Goal: Find specific page/section: Find specific page/section

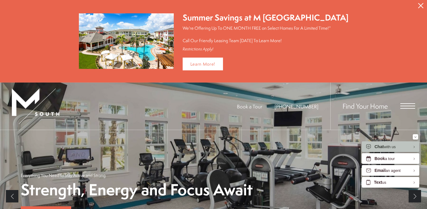
click at [420, 7] on icon "Close Alert" at bounding box center [420, 5] width 5 height 5
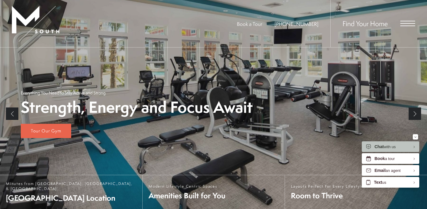
click at [408, 26] on div "Find Your Home" at bounding box center [372, 23] width 85 height 47
click at [405, 25] on span "Open Menu" at bounding box center [407, 23] width 15 height 5
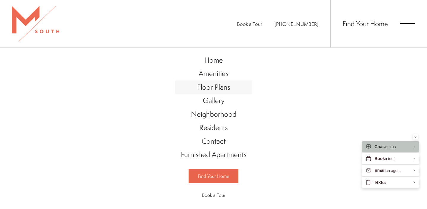
click at [220, 90] on span "Floor Plans" at bounding box center [213, 87] width 33 height 10
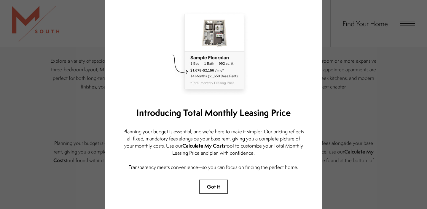
scroll to position [9, 0]
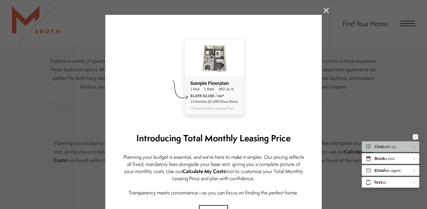
click at [326, 9] on icon at bounding box center [325, 10] width 5 height 5
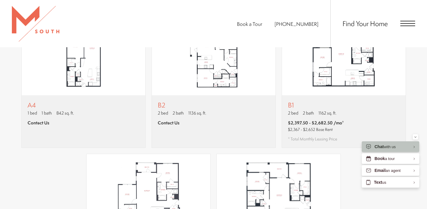
scroll to position [556, 0]
